Goal: Information Seeking & Learning: Learn about a topic

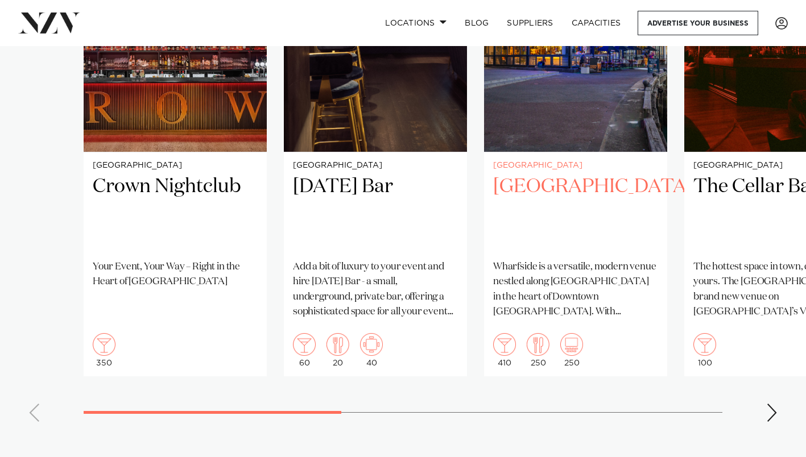
scroll to position [892, 0]
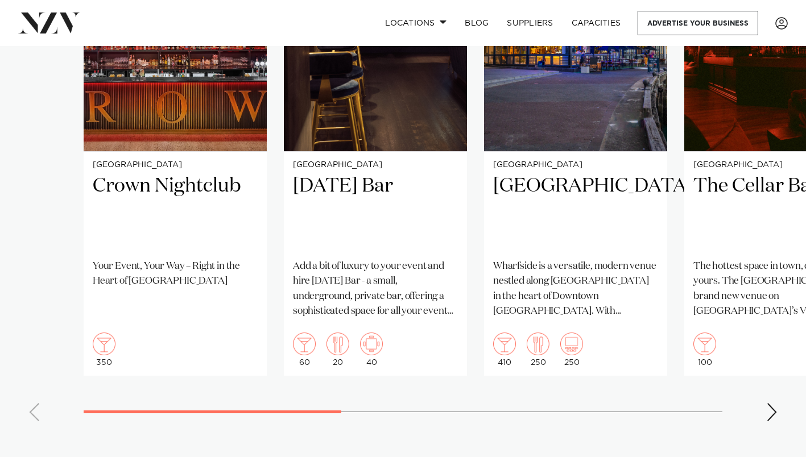
click at [774, 412] on div "Next slide" at bounding box center [771, 412] width 11 height 18
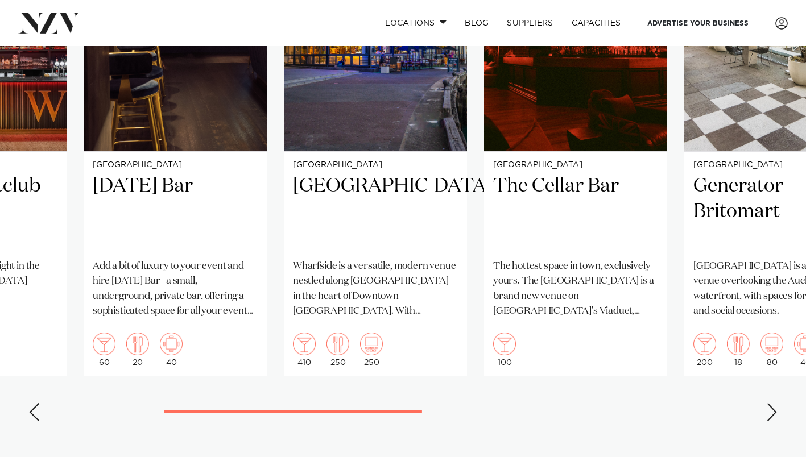
click at [774, 412] on div "Next slide" at bounding box center [771, 412] width 11 height 18
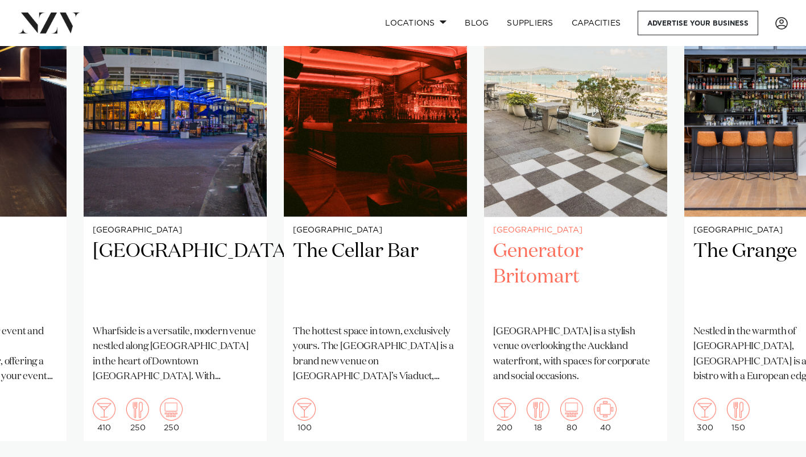
scroll to position [827, 0]
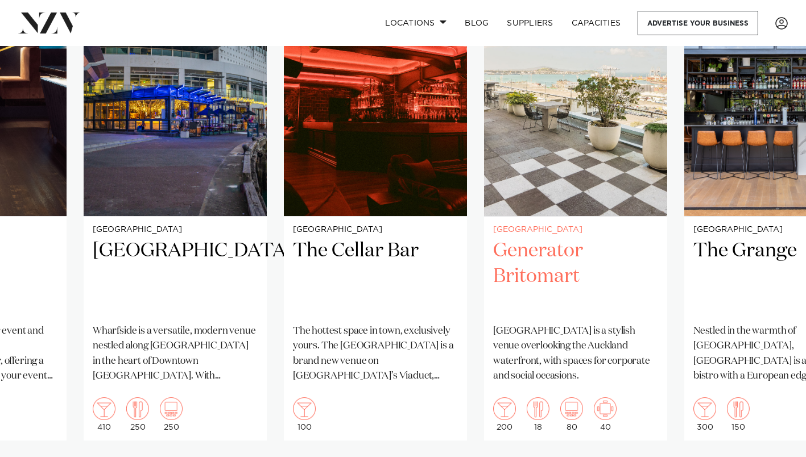
click at [575, 293] on h2 "Generator Britomart" at bounding box center [575, 276] width 165 height 77
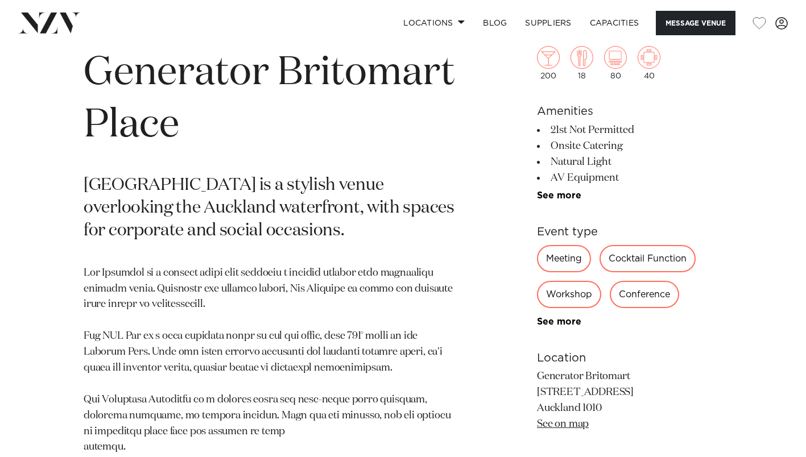
scroll to position [439, 0]
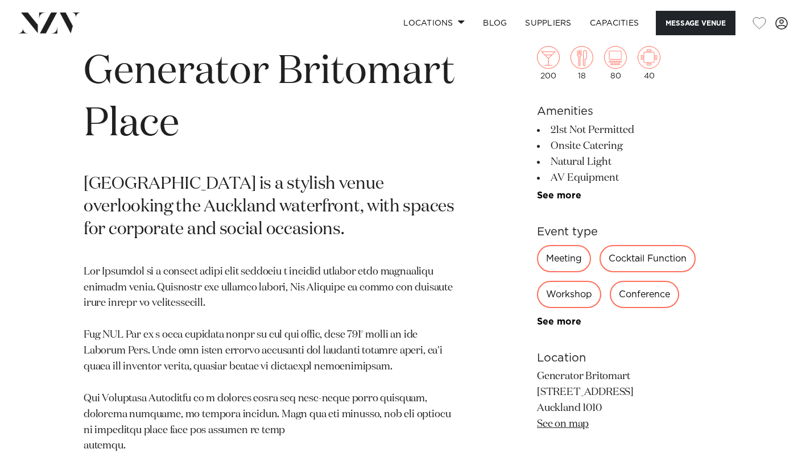
click at [611, 263] on div "Cocktail Function" at bounding box center [647, 258] width 96 height 27
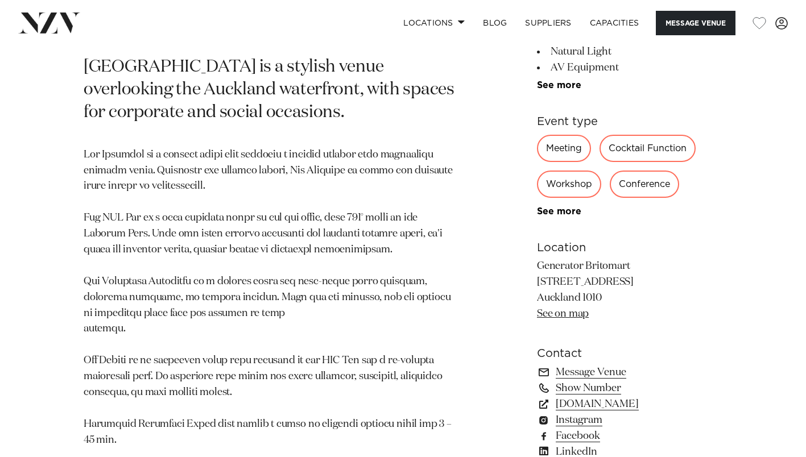
scroll to position [559, 0]
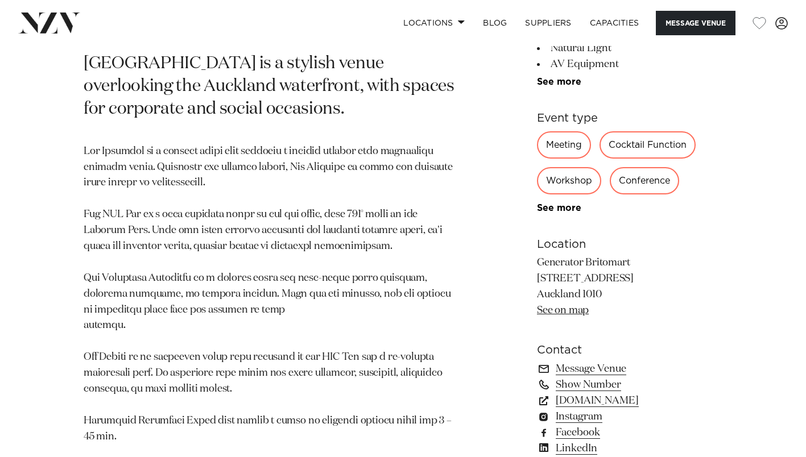
click at [205, 218] on p at bounding box center [270, 318] width 372 height 349
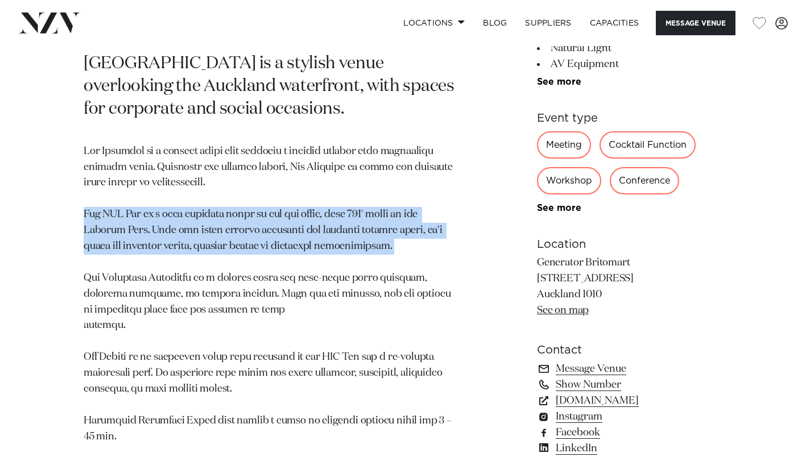
click at [205, 218] on p at bounding box center [270, 318] width 372 height 349
drag, startPoint x: 205, startPoint y: 218, endPoint x: 268, endPoint y: 248, distance: 70.5
click at [268, 248] on p at bounding box center [270, 318] width 372 height 349
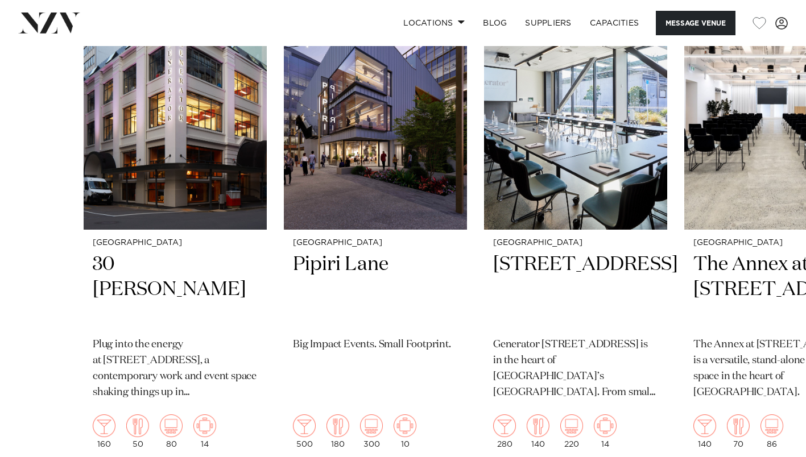
scroll to position [2278, 0]
